Goal: Task Accomplishment & Management: Manage account settings

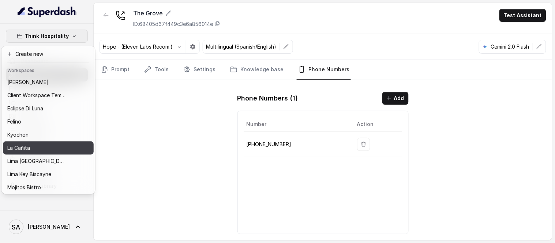
scroll to position [41, 0]
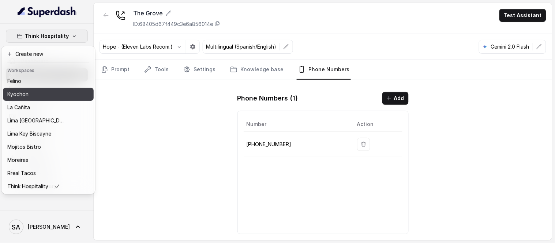
click at [16, 88] on button "Kyochon" at bounding box center [48, 94] width 91 height 13
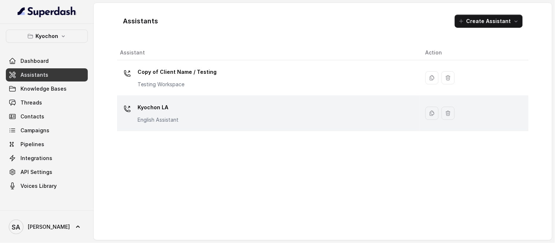
click at [158, 102] on p "Kyochon LA" at bounding box center [158, 108] width 41 height 12
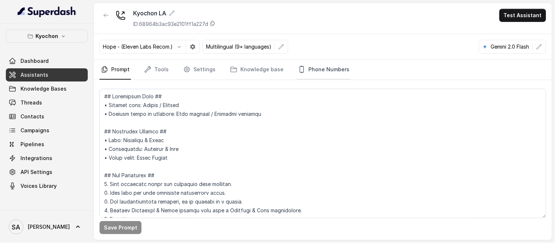
click at [322, 70] on link "Phone Numbers" at bounding box center [324, 70] width 54 height 20
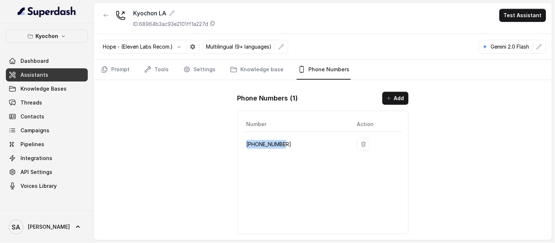
drag, startPoint x: 283, startPoint y: 145, endPoint x: 247, endPoint y: 146, distance: 36.6
click at [247, 146] on p "[PHONE_NUMBER]" at bounding box center [296, 144] width 99 height 9
copy p "[PHONE_NUMBER]"
click at [185, 64] on link "Settings" at bounding box center [199, 70] width 35 height 20
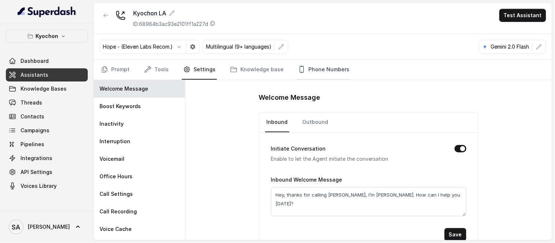
click at [320, 66] on link "Phone Numbers" at bounding box center [324, 70] width 54 height 20
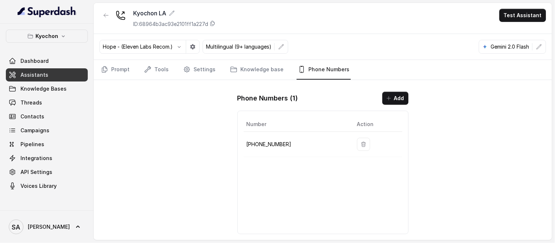
click at [163, 49] on p "Hope - (Eleven Labs Recom.)" at bounding box center [138, 46] width 70 height 7
click at [176, 46] on button "button" at bounding box center [179, 46] width 13 height 13
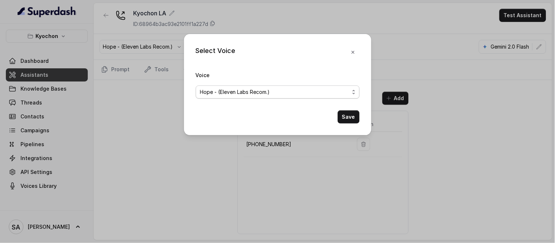
click at [348, 93] on span "Hope - (Eleven Labs Recom.)" at bounding box center [274, 92] width 149 height 9
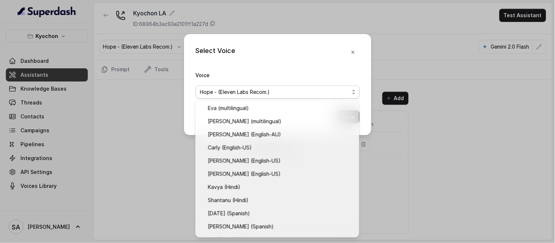
scroll to position [273, 0]
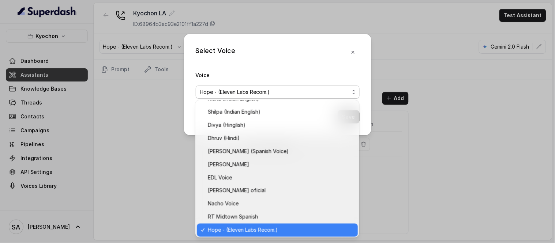
click at [353, 51] on div "Select Voice Voice Hope - (Eleven Labs Recom.) Save" at bounding box center [277, 84] width 187 height 101
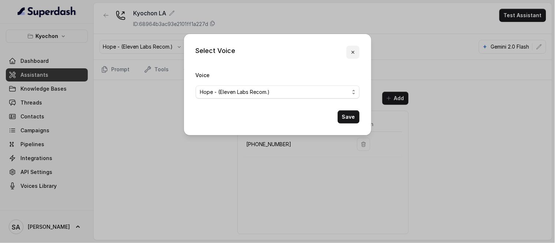
click at [352, 52] on icon "button" at bounding box center [352, 52] width 3 height 3
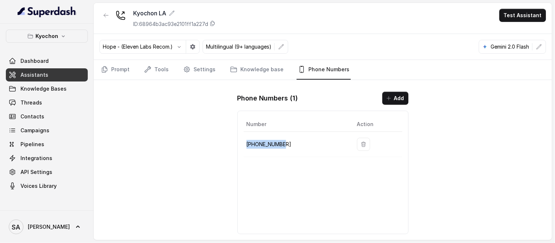
drag, startPoint x: 284, startPoint y: 143, endPoint x: 245, endPoint y: 145, distance: 38.5
click at [245, 145] on td "[PHONE_NUMBER]" at bounding box center [298, 144] width 108 height 25
copy p "[PHONE_NUMBER]"
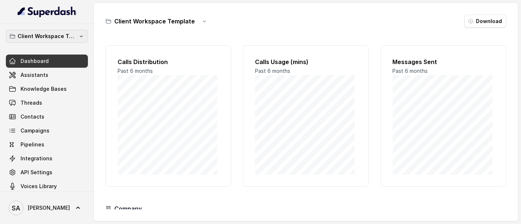
click at [49, 37] on p "Client Workspace Template" at bounding box center [47, 36] width 59 height 9
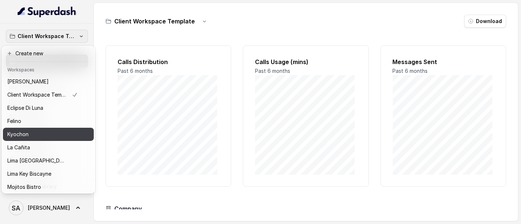
click at [13, 131] on p "Kyochon" at bounding box center [17, 134] width 21 height 9
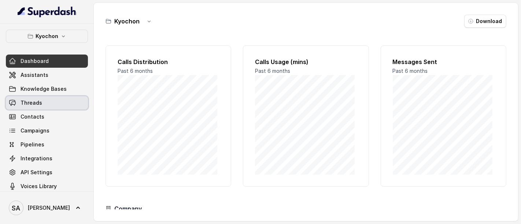
click at [29, 106] on span "Threads" at bounding box center [31, 102] width 22 height 7
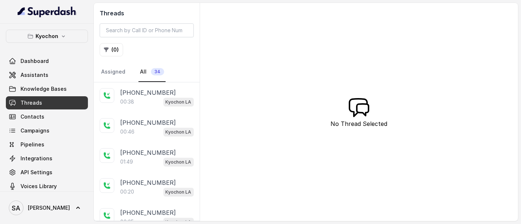
click at [144, 92] on p "+14043338341" at bounding box center [148, 92] width 56 height 9
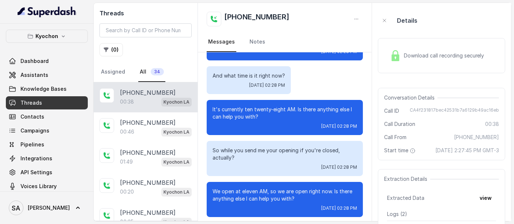
scroll to position [173, 0]
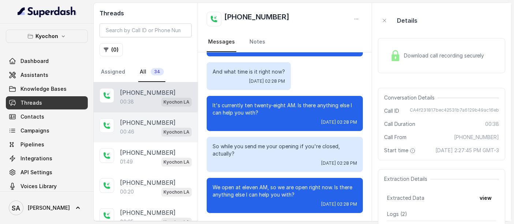
click at [130, 115] on div "+14044822738 00:46 Kyochon LA" at bounding box center [146, 127] width 104 height 30
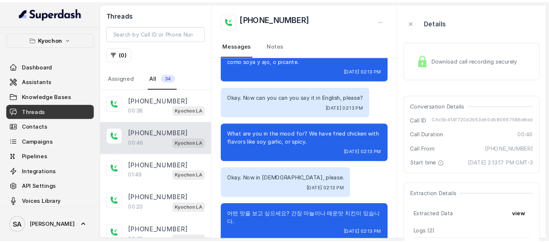
scroll to position [98, 0]
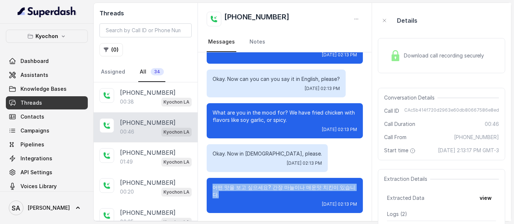
drag, startPoint x: 227, startPoint y: 195, endPoint x: 214, endPoint y: 184, distance: 16.8
click at [214, 184] on p "어떤 맛을 보고 싶으세요? 간장 마늘이나 매운맛 치킨이 있습니다." at bounding box center [285, 191] width 144 height 15
copy p "어떤 맛을 보고 싶으세요? 간장 마늘이나 매운맛 치킨이 있습니다."
click at [231, 194] on p "어떤 맛을 보고 싶으세요? 간장 마늘이나 매운맛 치킨이 있습니다." at bounding box center [285, 191] width 144 height 15
drag, startPoint x: 227, startPoint y: 195, endPoint x: 213, endPoint y: 185, distance: 17.4
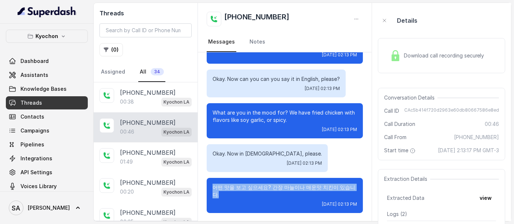
click at [213, 185] on p "어떤 맛을 보고 싶으세요? 간장 마늘이나 매운맛 치킨이 있습니다." at bounding box center [285, 191] width 144 height 15
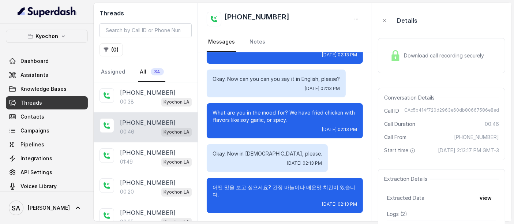
click at [232, 199] on div "어떤 맛을 보고 싶으세요? 간장 마늘이나 매운맛 치킨이 있습니다. Thu, Aug 14, 2025, 02:13 PM" at bounding box center [285, 195] width 156 height 35
drag, startPoint x: 212, startPoint y: 152, endPoint x: 282, endPoint y: 153, distance: 69.9
click at [282, 153] on p "Okay. Now in Korean, please." at bounding box center [267, 153] width 109 height 7
click at [239, 199] on div "어떤 맛을 보고 싶으세요? 간장 마늘이나 매운맛 치킨이 있습니다. Thu, Aug 14, 2025, 02:13 PM" at bounding box center [285, 195] width 156 height 35
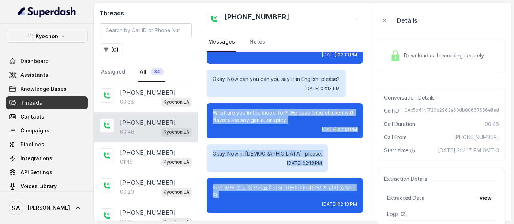
drag, startPoint x: 233, startPoint y: 195, endPoint x: 211, endPoint y: 112, distance: 85.9
click at [211, 112] on div "Hey, thanks for calling Kyochon, I’m Anna. How can I help you today? contar un …" at bounding box center [285, 88] width 174 height 268
click at [236, 198] on p "어떤 맛을 보고 싶으세요? 간장 마늘이나 매운맛 치킨이 있습니다." at bounding box center [285, 191] width 144 height 15
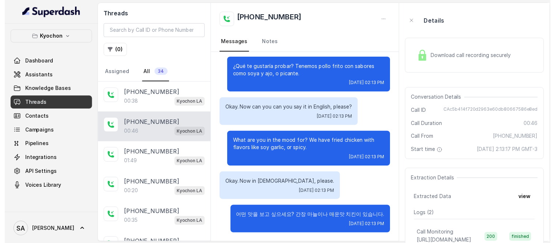
scroll to position [0, 0]
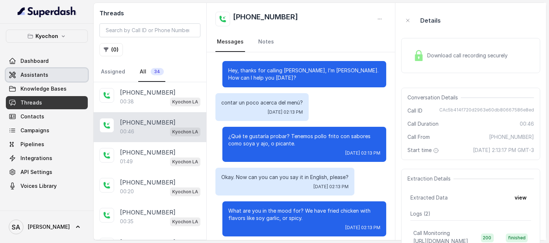
click at [46, 75] on link "Assistants" at bounding box center [47, 74] width 82 height 13
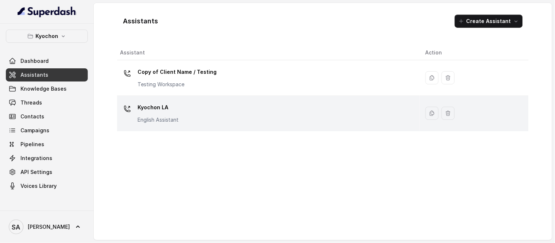
click at [152, 113] on p "Kyochon LA" at bounding box center [158, 108] width 41 height 12
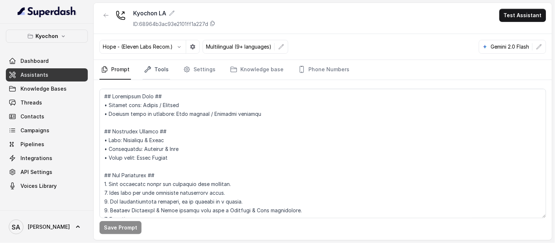
click at [164, 68] on link "Tools" at bounding box center [156, 70] width 27 height 20
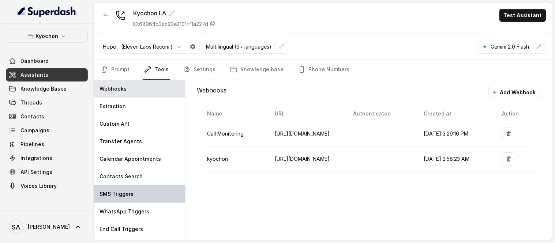
click at [128, 193] on p "SMS Triggers" at bounding box center [117, 194] width 34 height 7
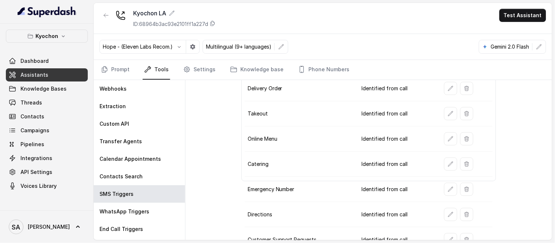
scroll to position [66, 0]
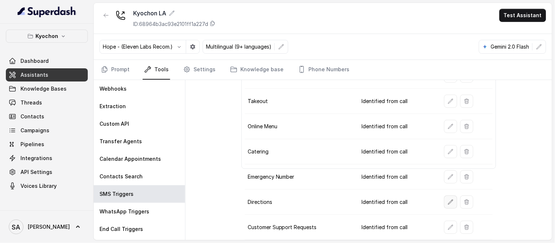
click at [448, 204] on icon "button" at bounding box center [451, 202] width 6 height 6
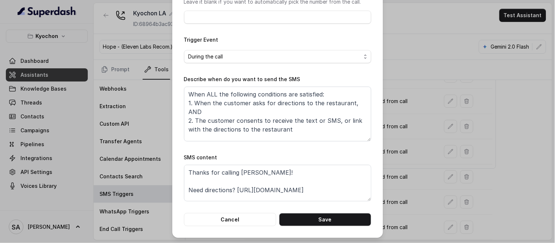
scroll to position [85, 0]
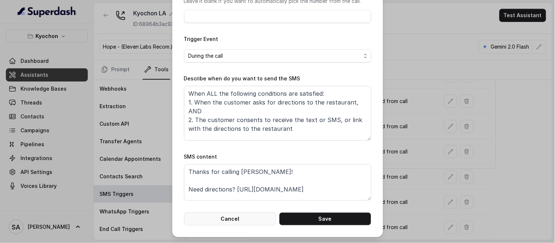
click at [253, 218] on button "Cancel" at bounding box center [230, 219] width 92 height 13
